Goal: Browse casually: Explore the website without a specific task or goal

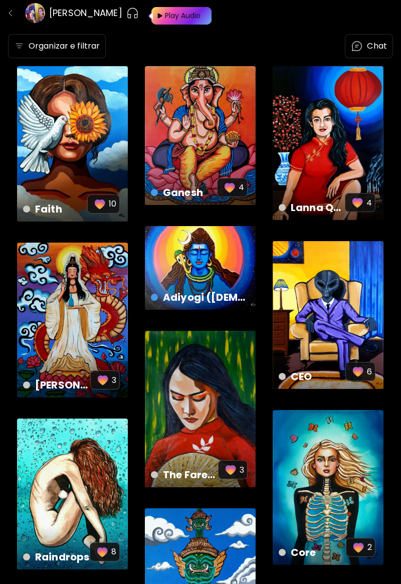
click at [220, 268] on div "Adiyogi ([PERSON_NAME]) US$ 700 | 80 x 60 cm" at bounding box center [200, 288] width 115 height 47
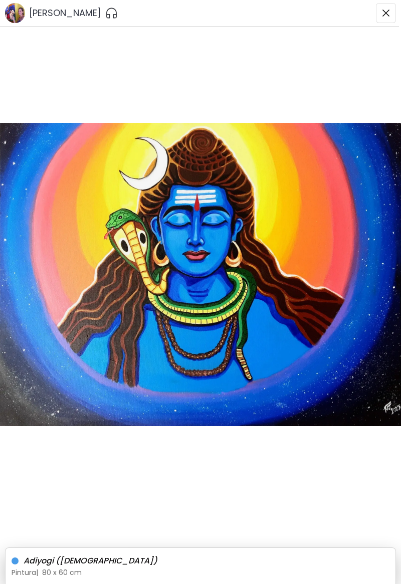
scroll to position [48, 0]
click at [94, 564] on h6 "Adiyogi ([DEMOGRAPHIC_DATA])" at bounding box center [197, 560] width 346 height 13
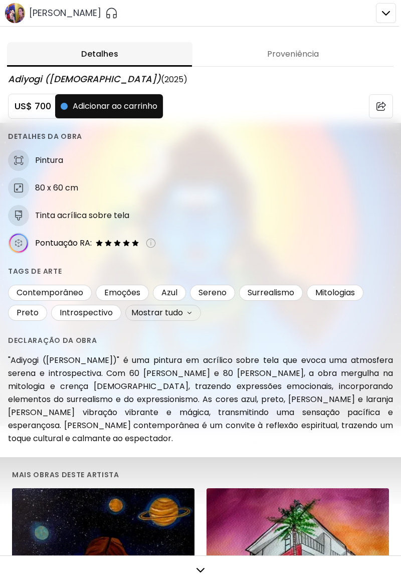
scroll to position [3, 0]
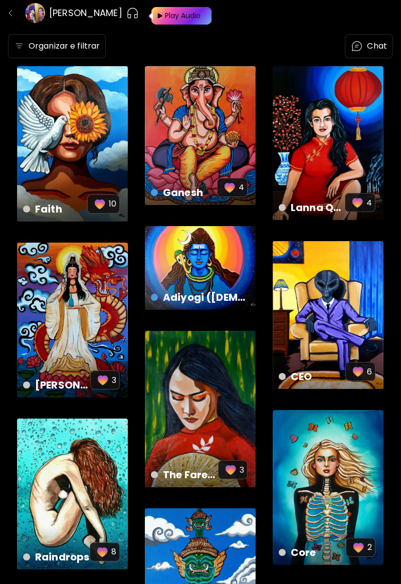
click at [221, 143] on div "[PERSON_NAME] US$ 500 | 40 x 58 cm 4" at bounding box center [200, 135] width 111 height 139
